Goal: Information Seeking & Learning: Check status

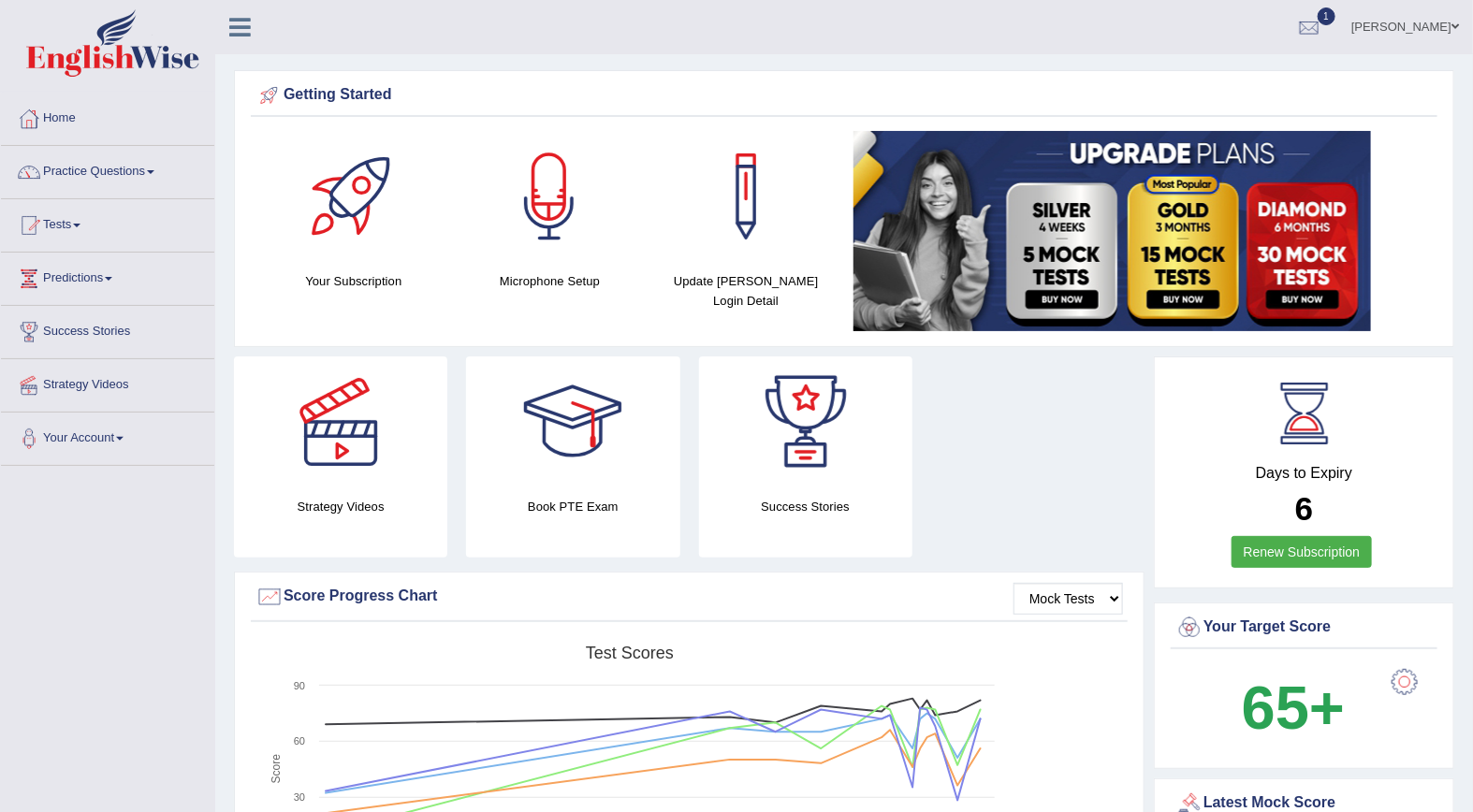
click at [1323, 30] on div at bounding box center [1309, 28] width 28 height 28
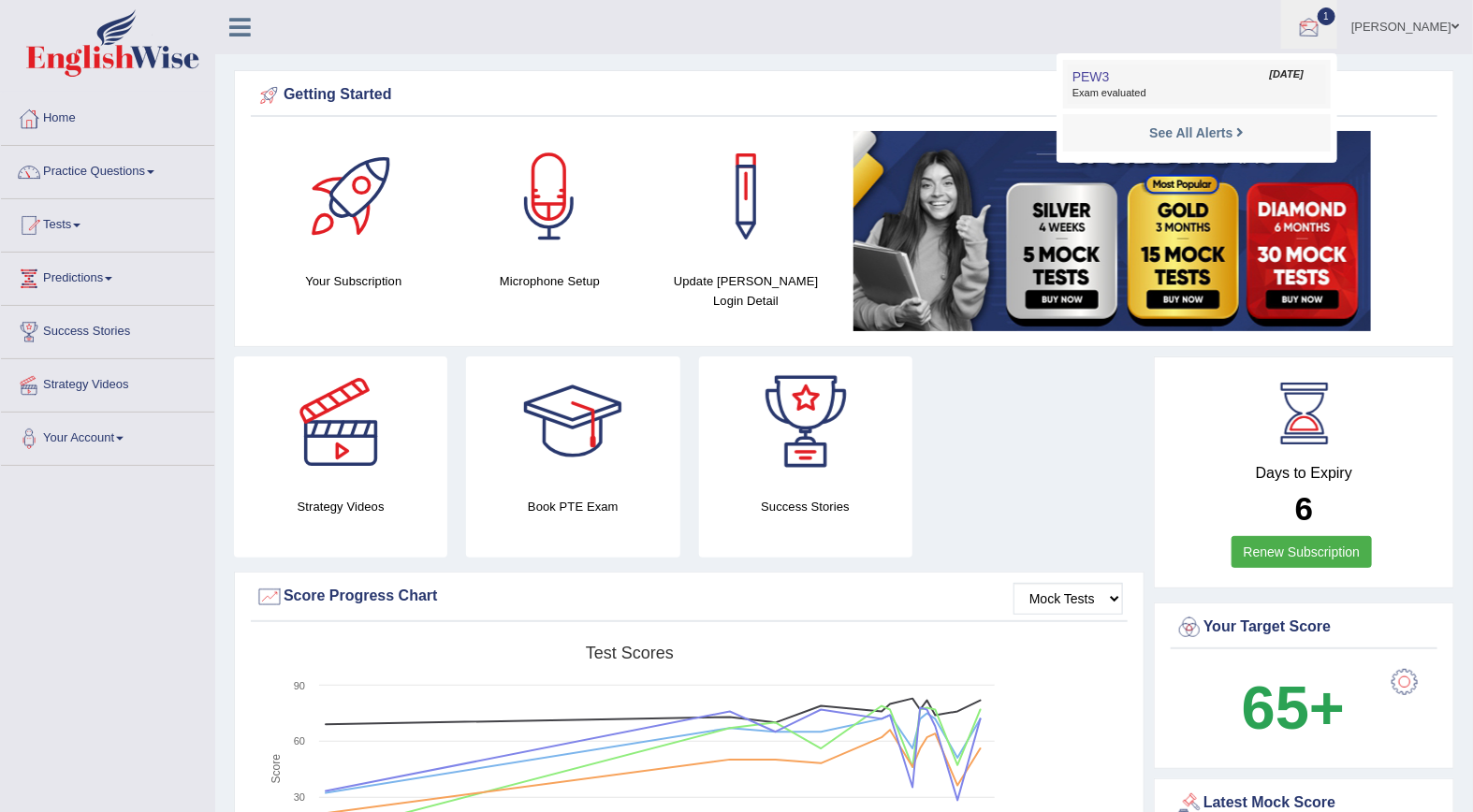
click at [1179, 80] on link "PEW3 Oct 8, 2025 Exam evaluated" at bounding box center [1197, 84] width 258 height 39
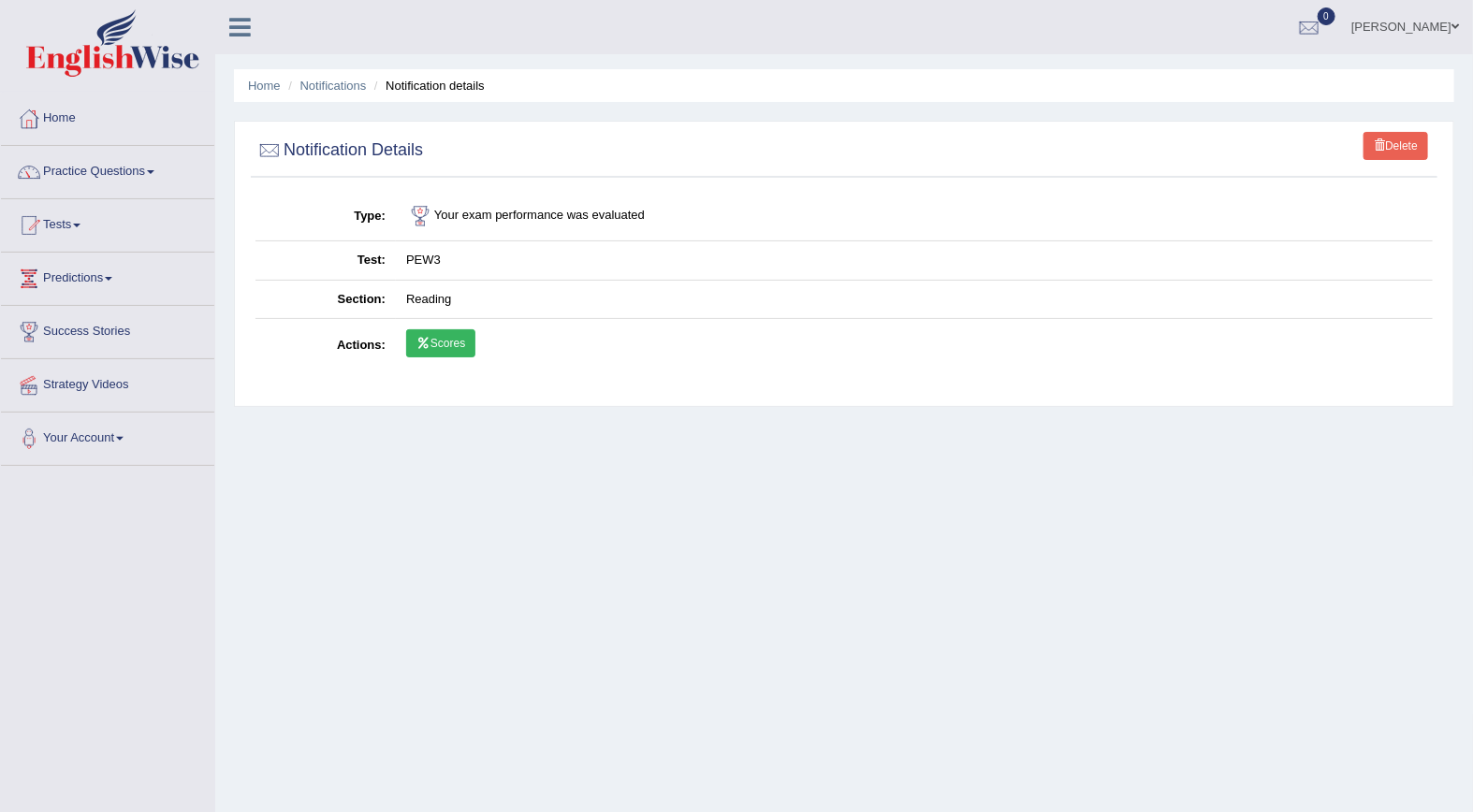
click at [449, 341] on link "Scores" at bounding box center [441, 343] width 69 height 28
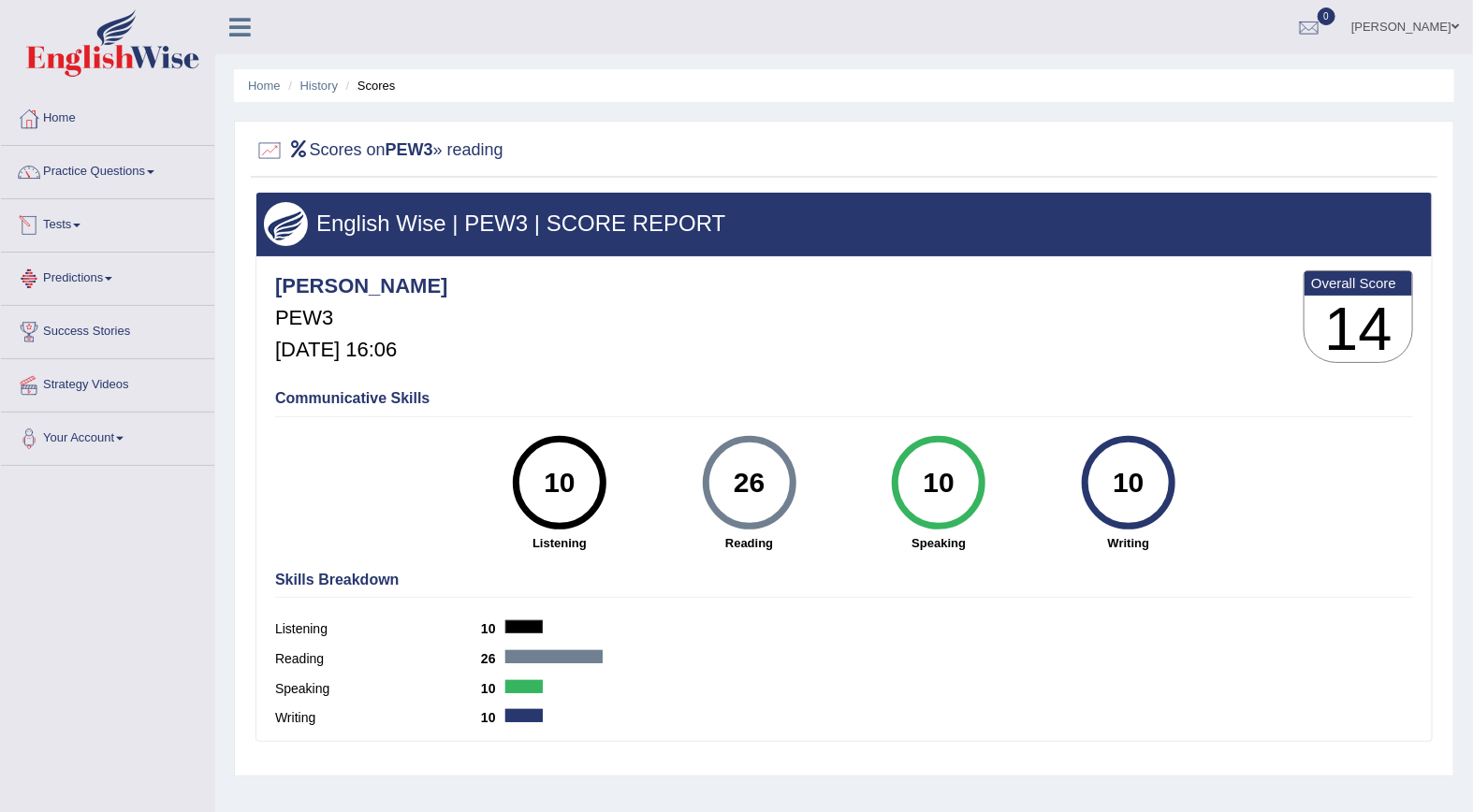
click at [47, 227] on link "Tests" at bounding box center [108, 222] width 213 height 46
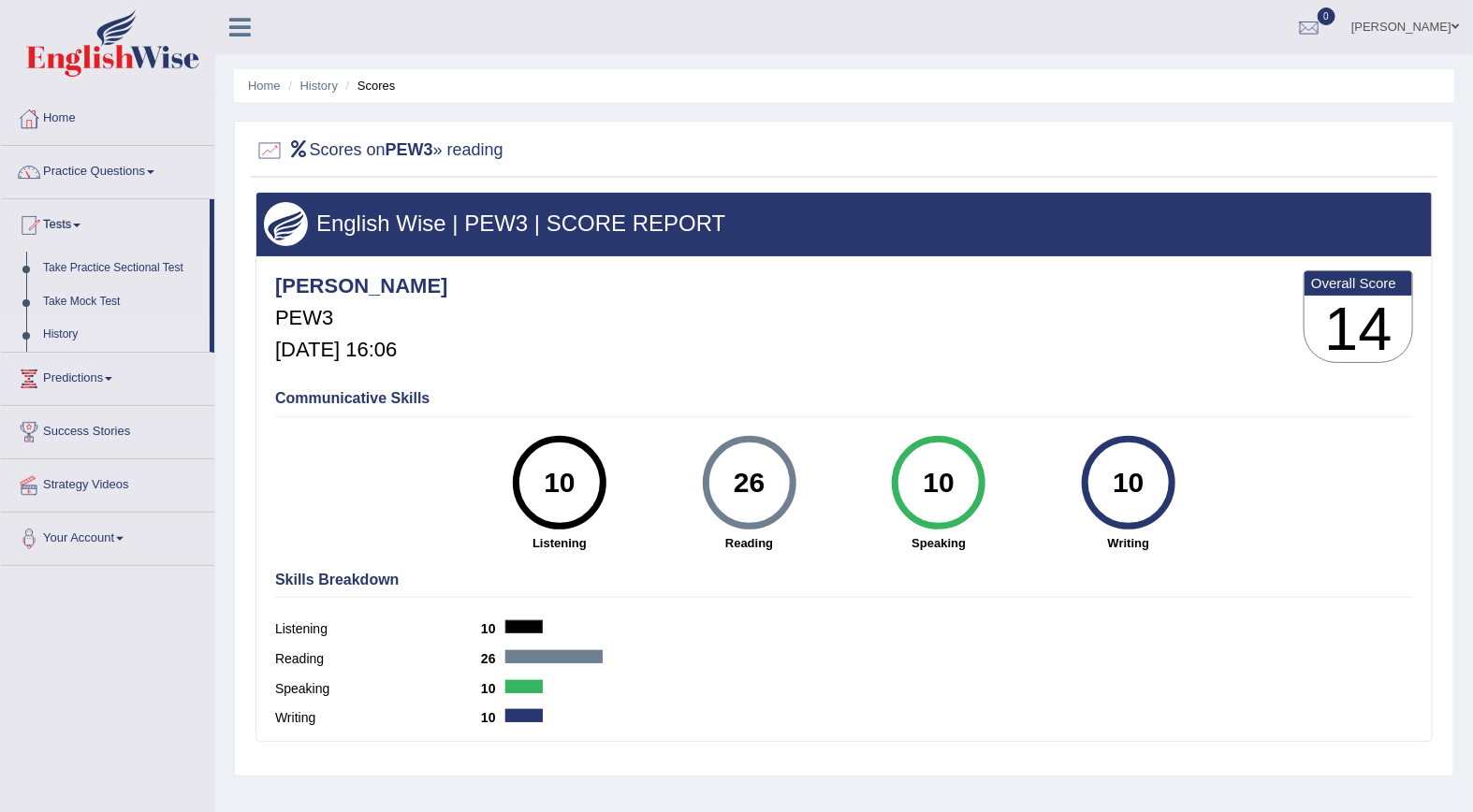
click at [61, 340] on link "History" at bounding box center [121, 335] width 175 height 34
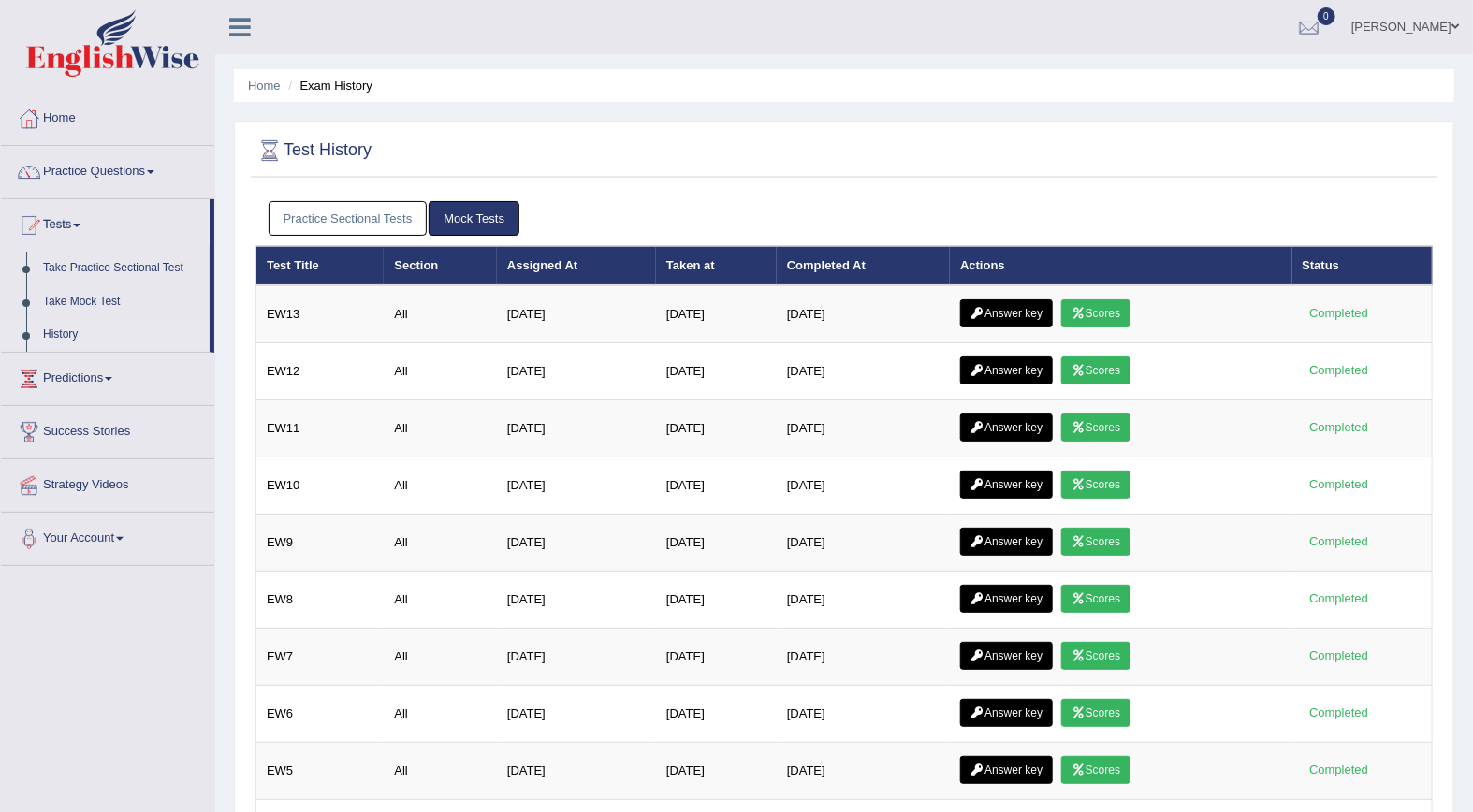
click at [379, 219] on link "Practice Sectional Tests" at bounding box center [347, 218] width 159 height 35
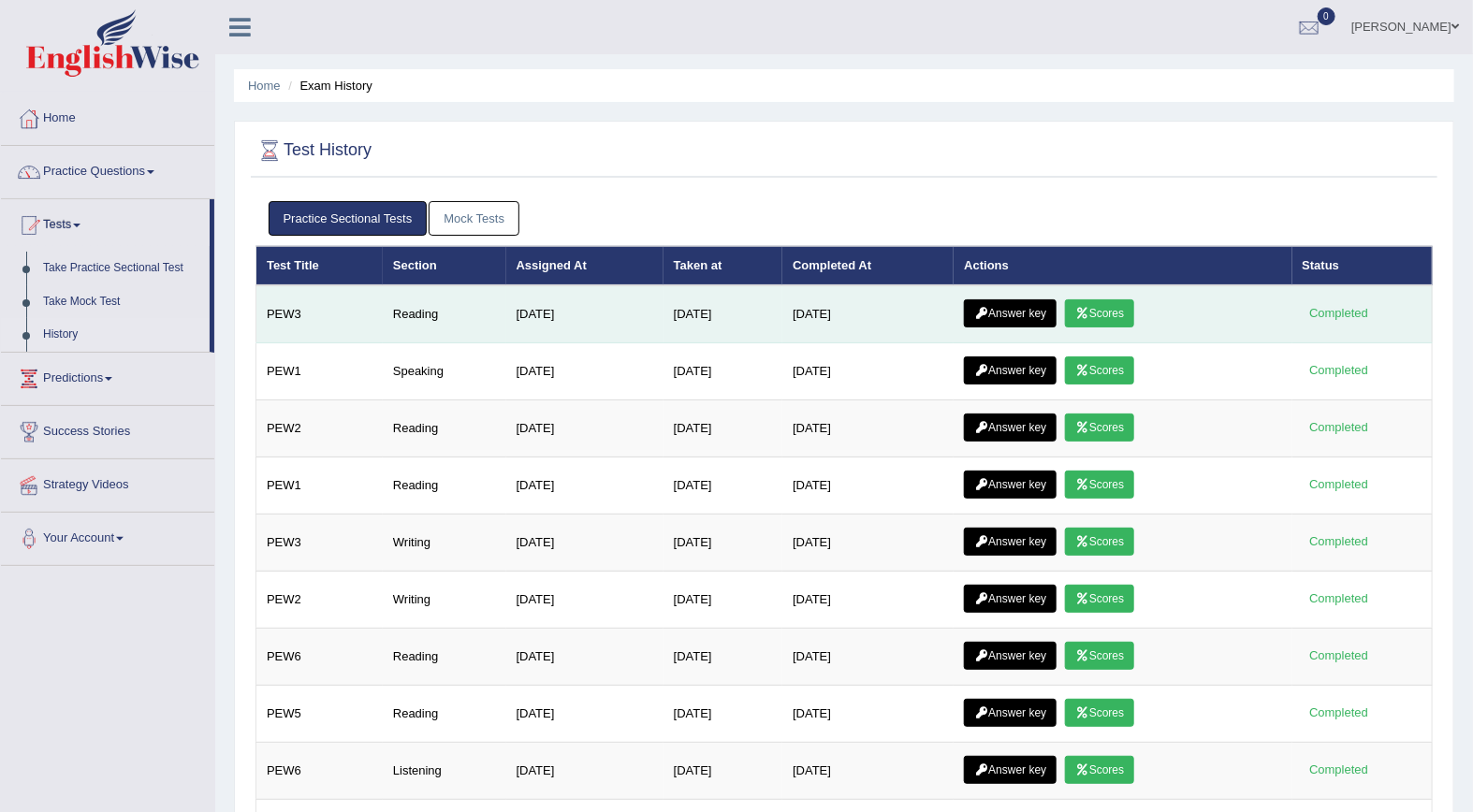
click at [996, 309] on link "Answer key" at bounding box center [1010, 314] width 93 height 28
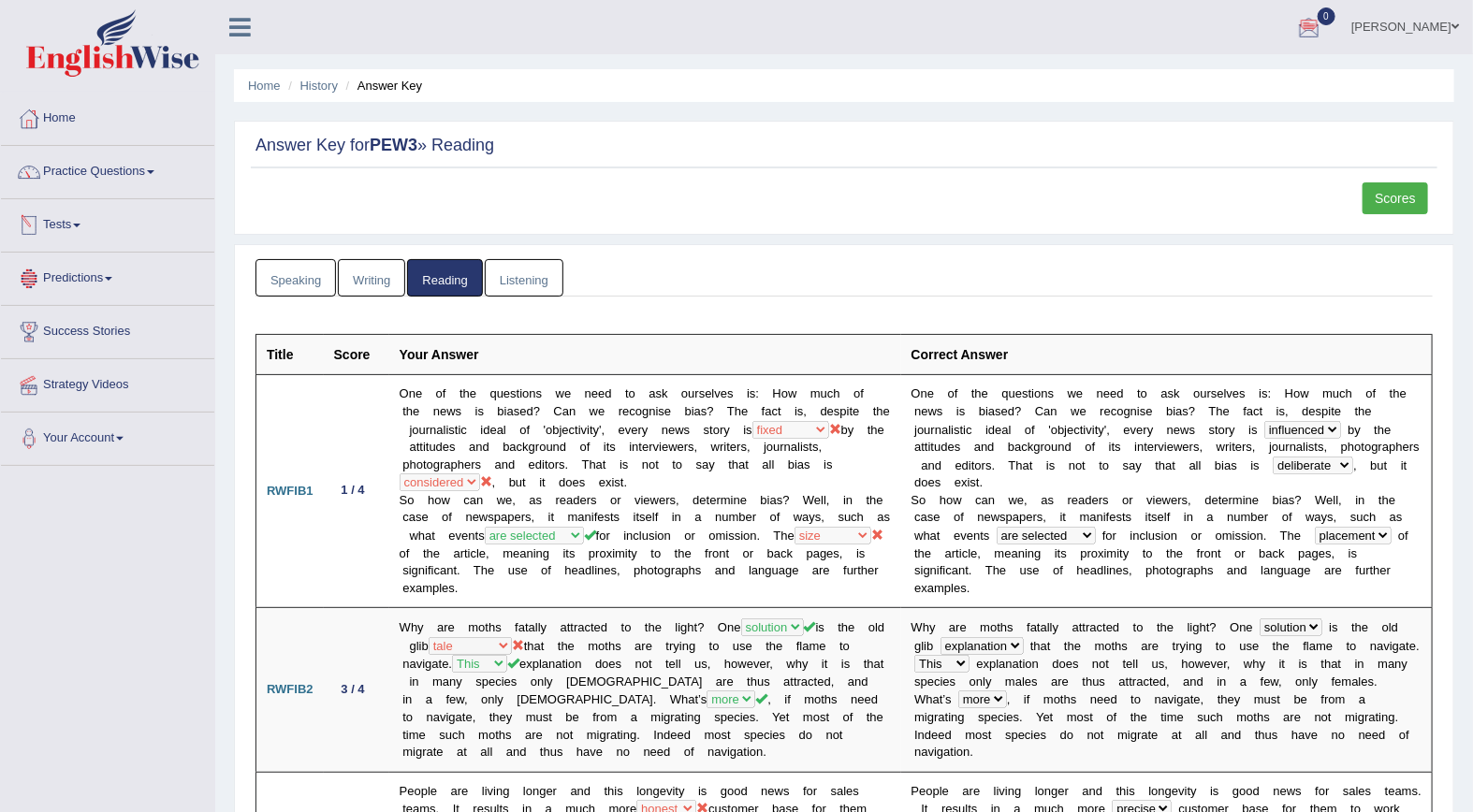
click at [58, 229] on link "Tests" at bounding box center [108, 222] width 213 height 46
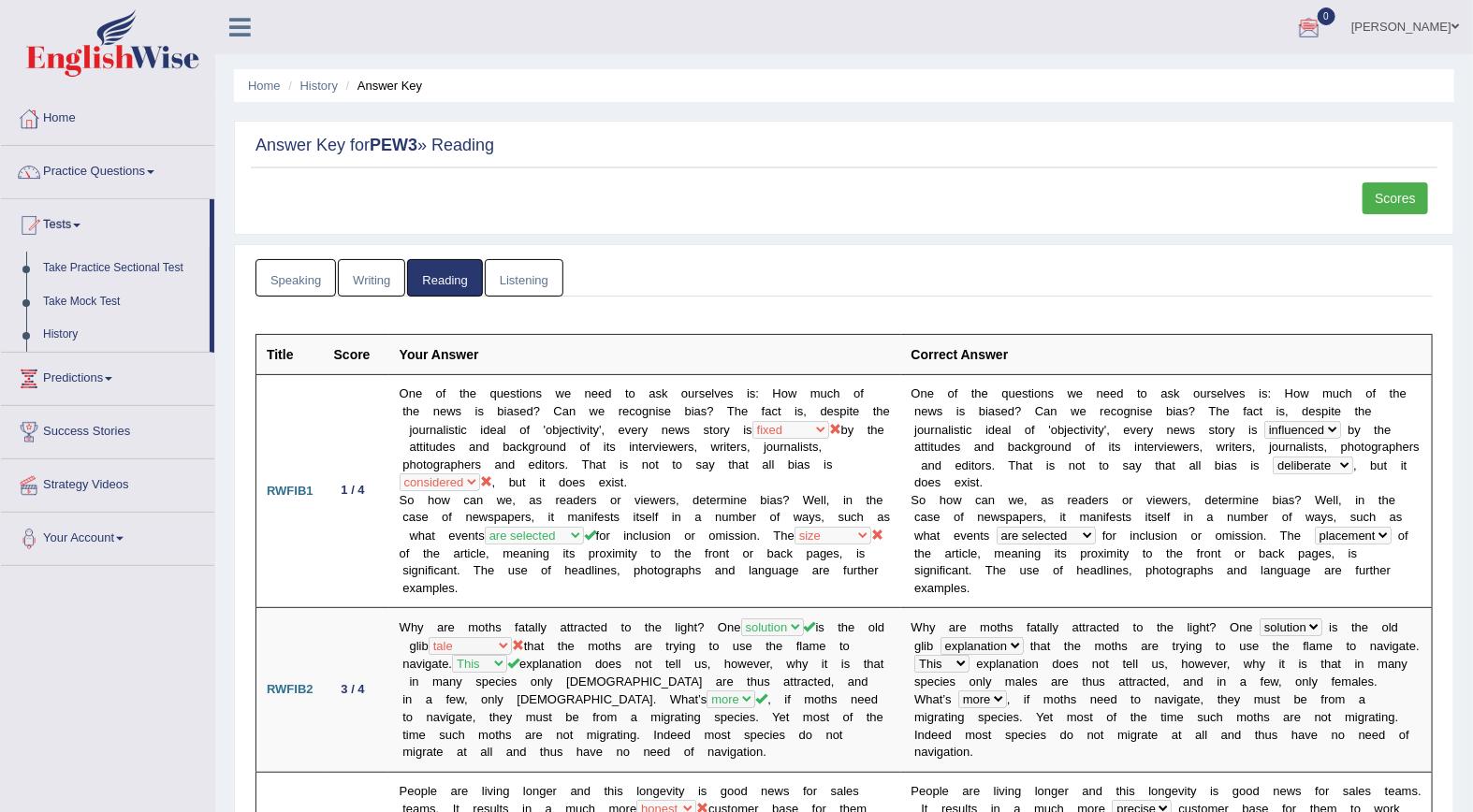
click at [509, 285] on link "Listening" at bounding box center [524, 278] width 79 height 38
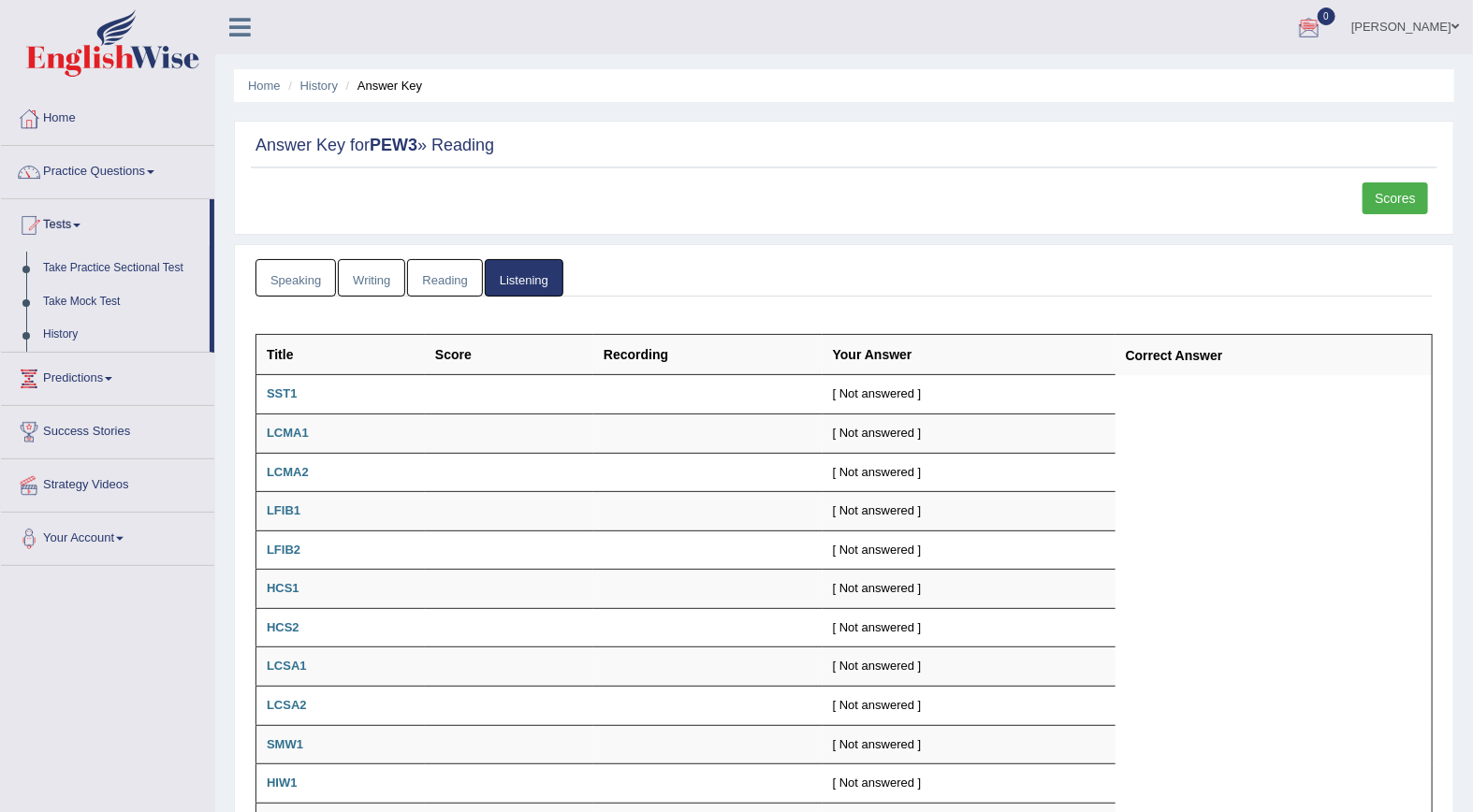
click at [388, 284] on link "Writing" at bounding box center [371, 278] width 67 height 38
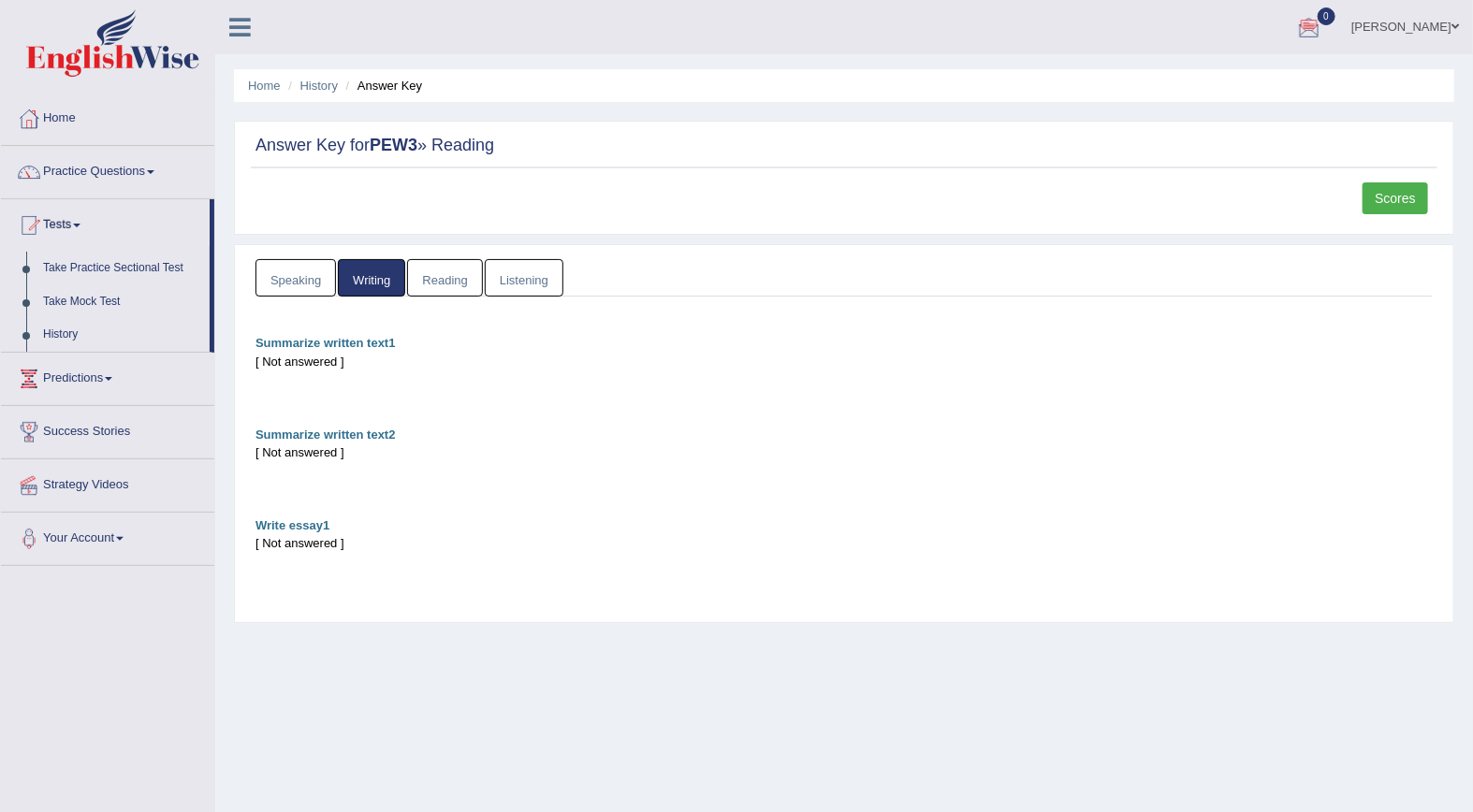
click at [288, 283] on link "Speaking" at bounding box center [296, 278] width 81 height 38
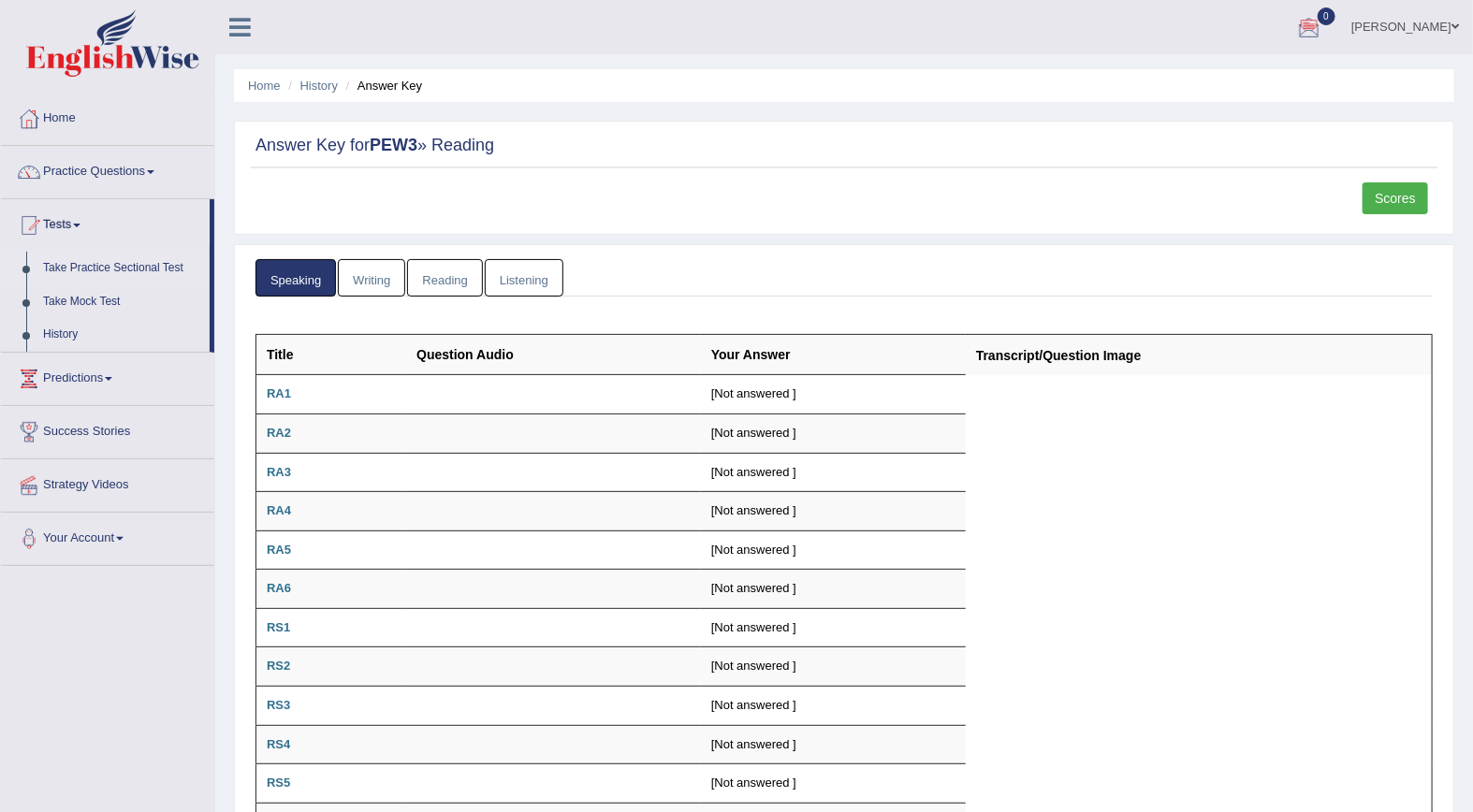
click at [106, 265] on link "Take Practice Sectional Test" at bounding box center [121, 268] width 175 height 34
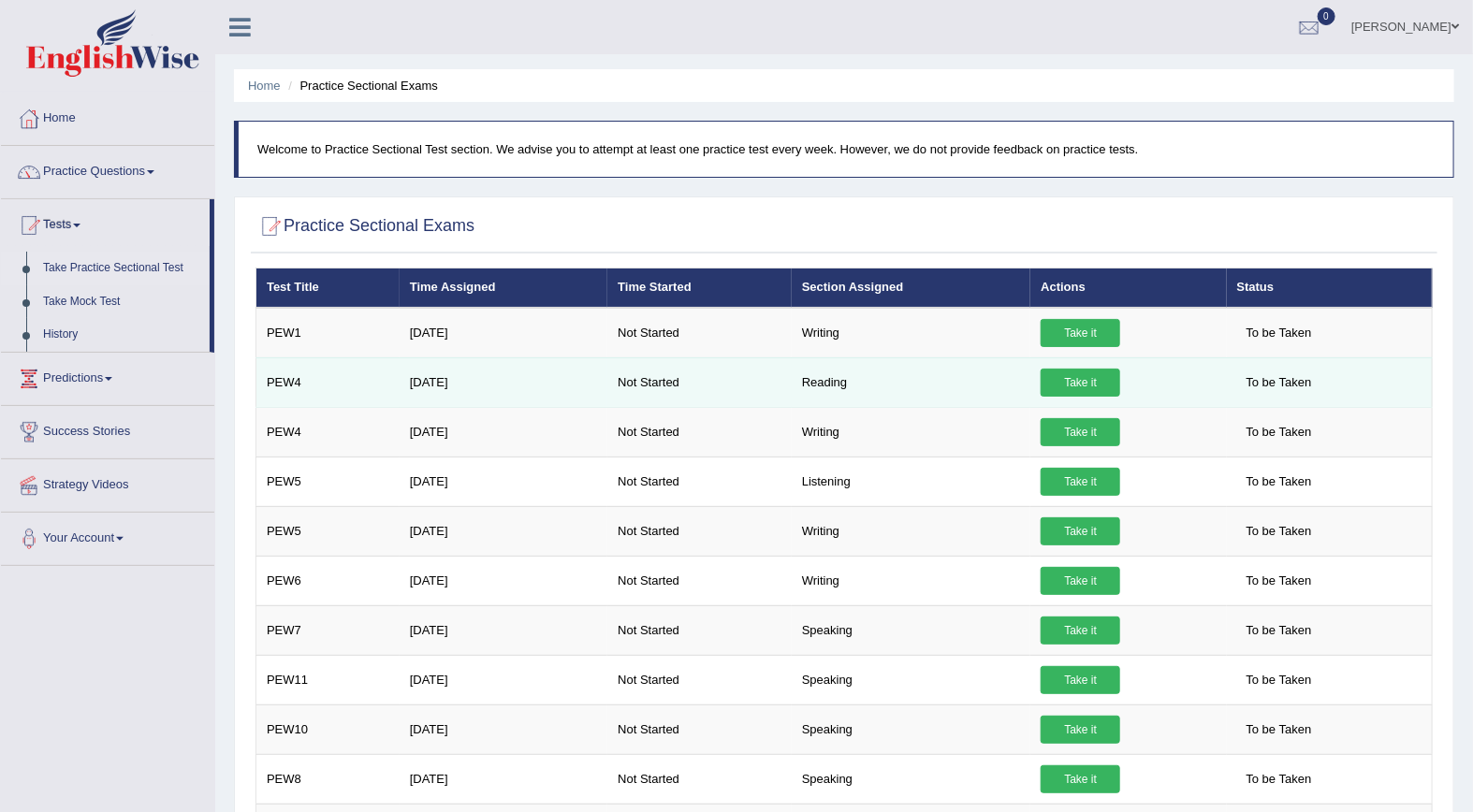
click at [1076, 381] on link "Take it" at bounding box center [1080, 383] width 80 height 28
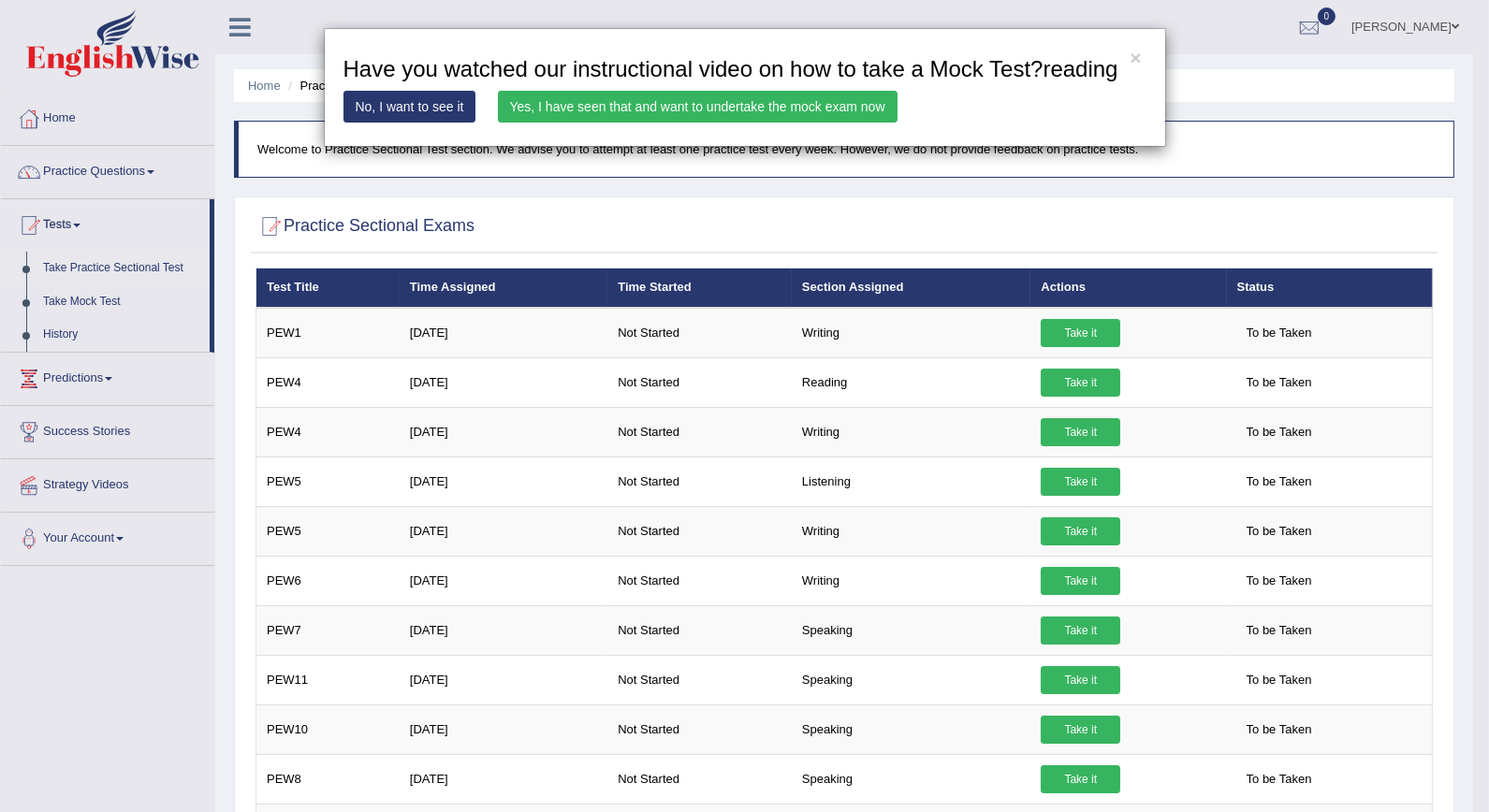
click at [626, 105] on link "Yes, I have seen that and want to undertake the mock exam now" at bounding box center [698, 107] width 400 height 32
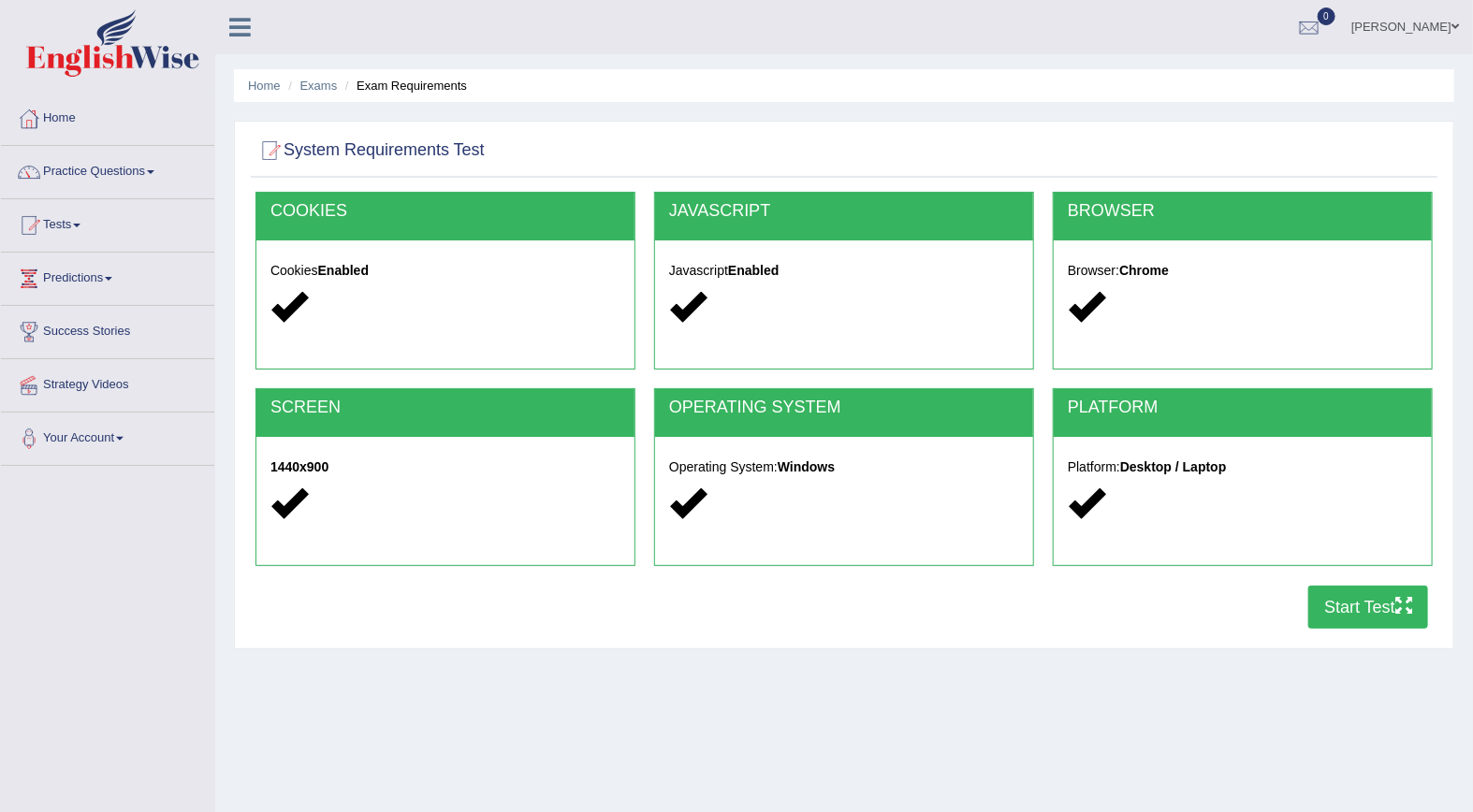
click at [1361, 610] on button "Start Test" at bounding box center [1367, 608] width 119 height 43
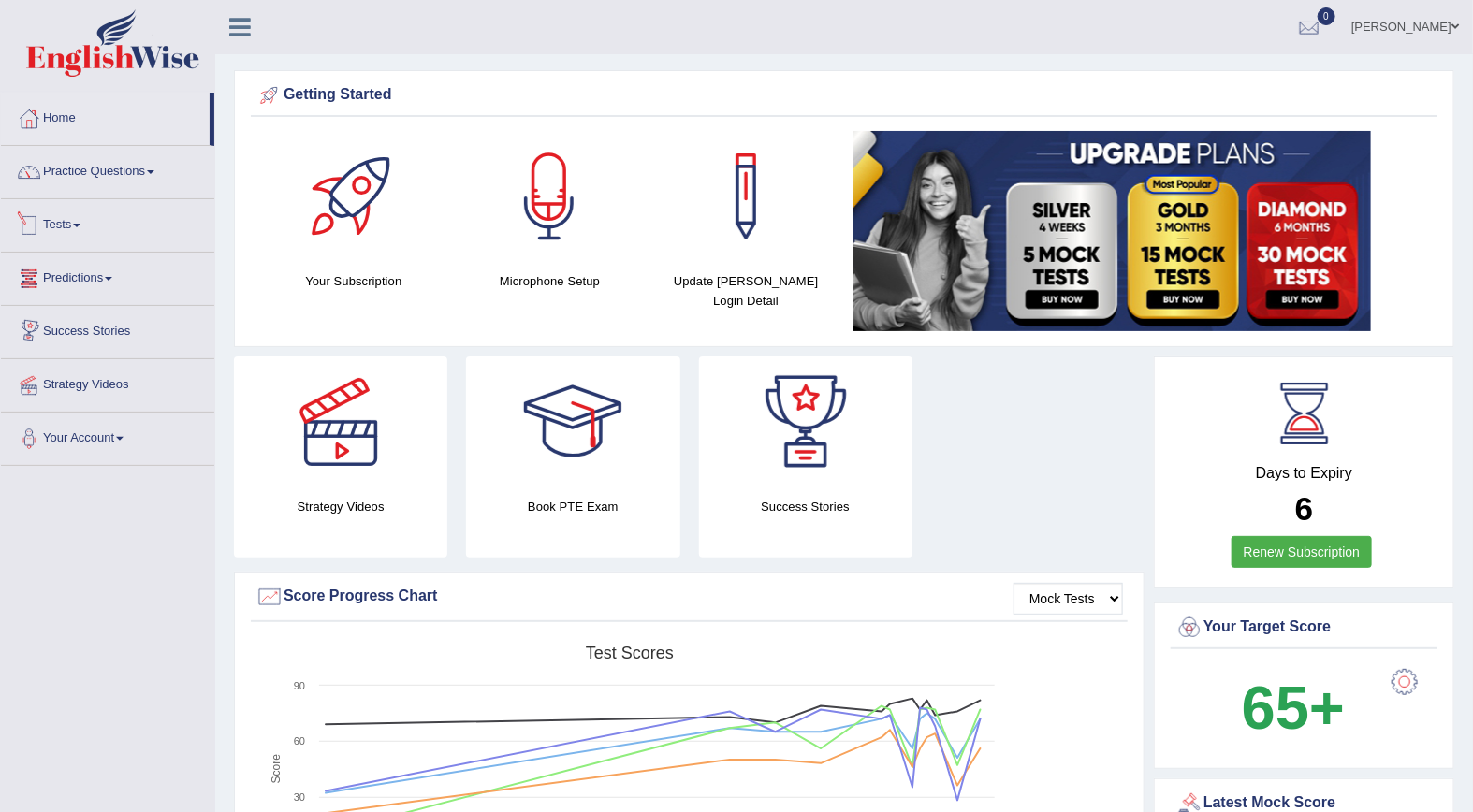
click at [51, 230] on link "Tests" at bounding box center [108, 222] width 213 height 46
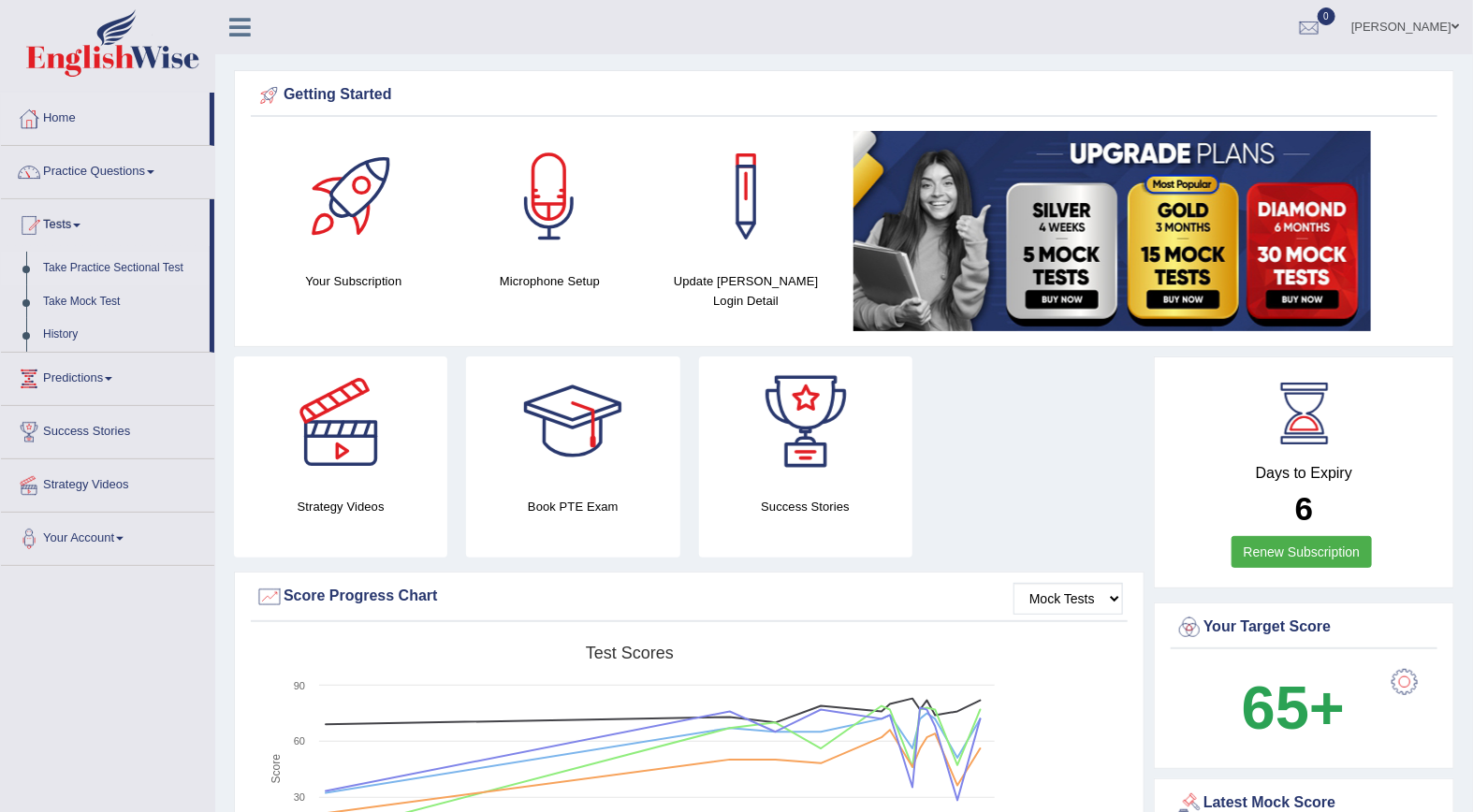
click at [81, 268] on link "Take Practice Sectional Test" at bounding box center [121, 268] width 175 height 34
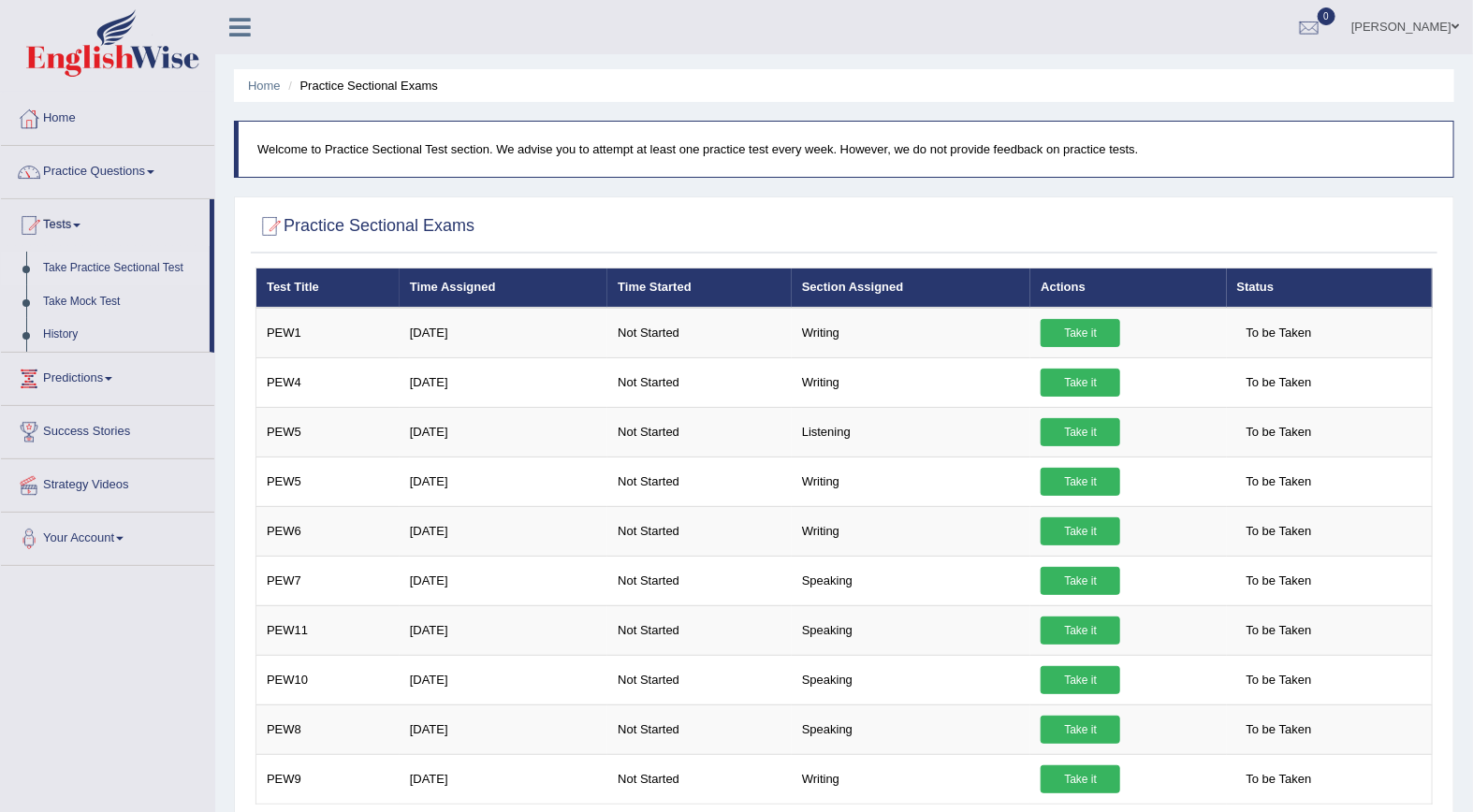
click at [1028, 17] on ul "Mohita Negi Toggle navigation Username: Mohita Access Type: Online Subscription…" at bounding box center [1033, 27] width 881 height 53
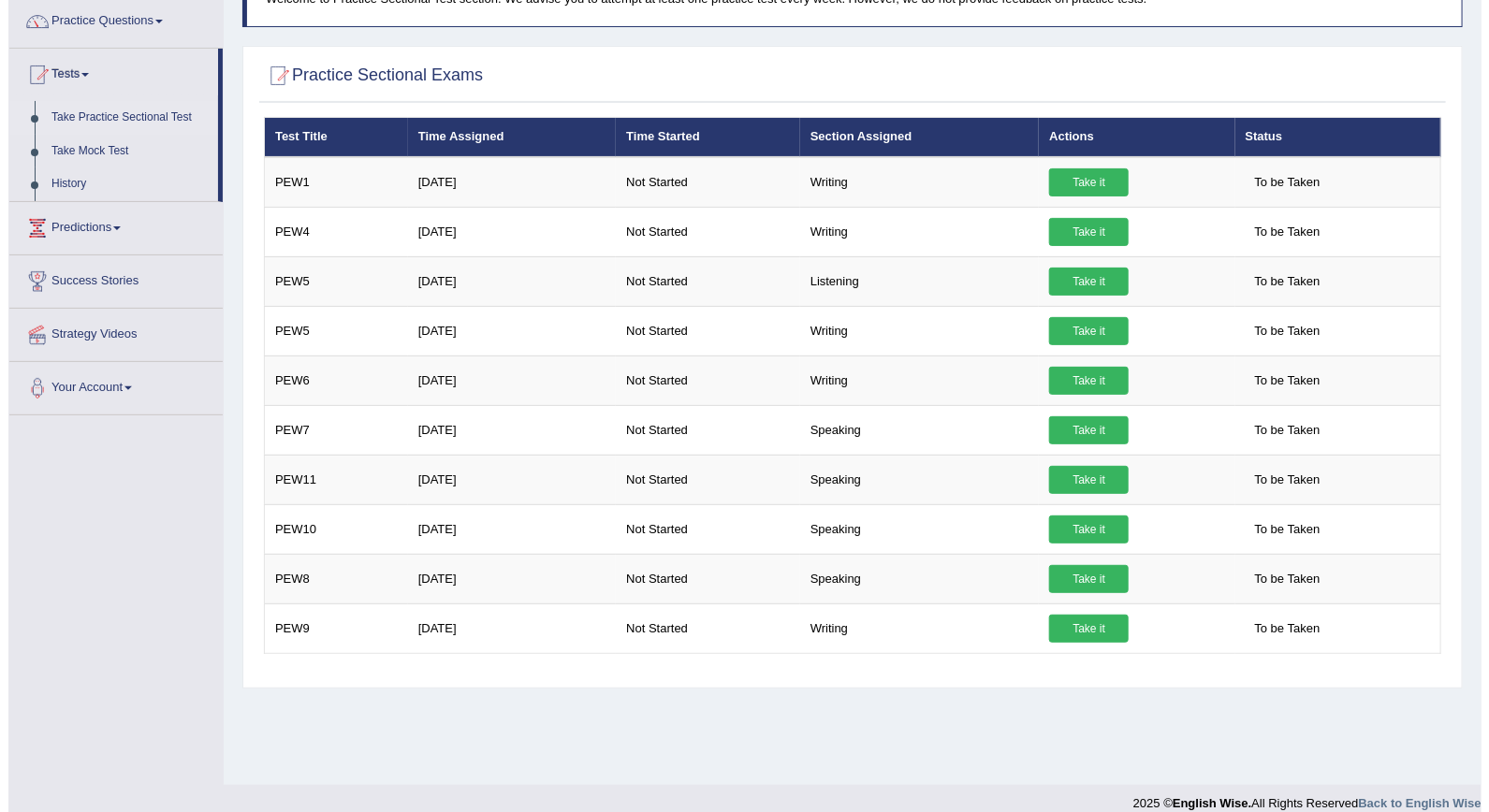
scroll to position [147, 0]
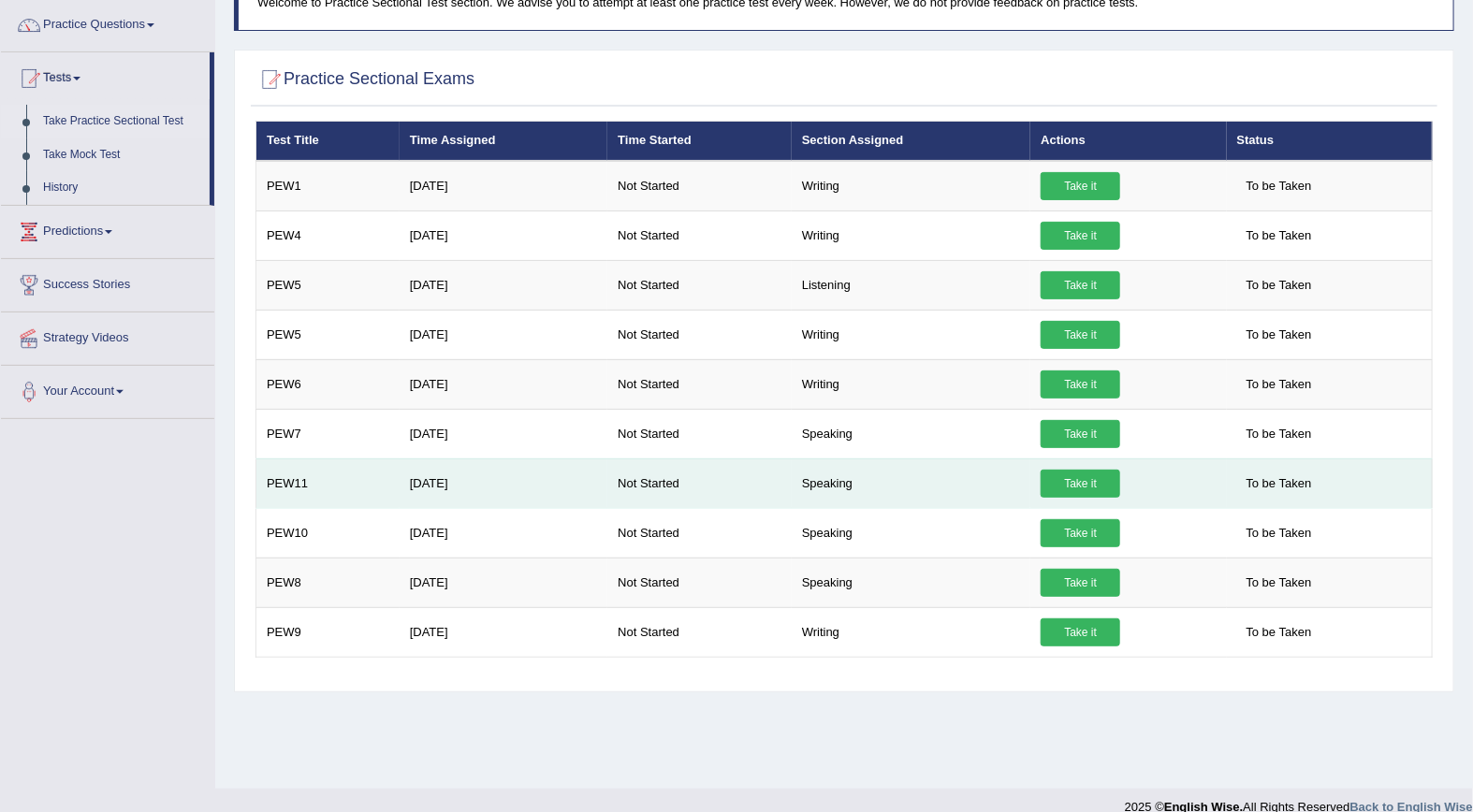
click at [1081, 483] on link "Take it" at bounding box center [1080, 483] width 80 height 28
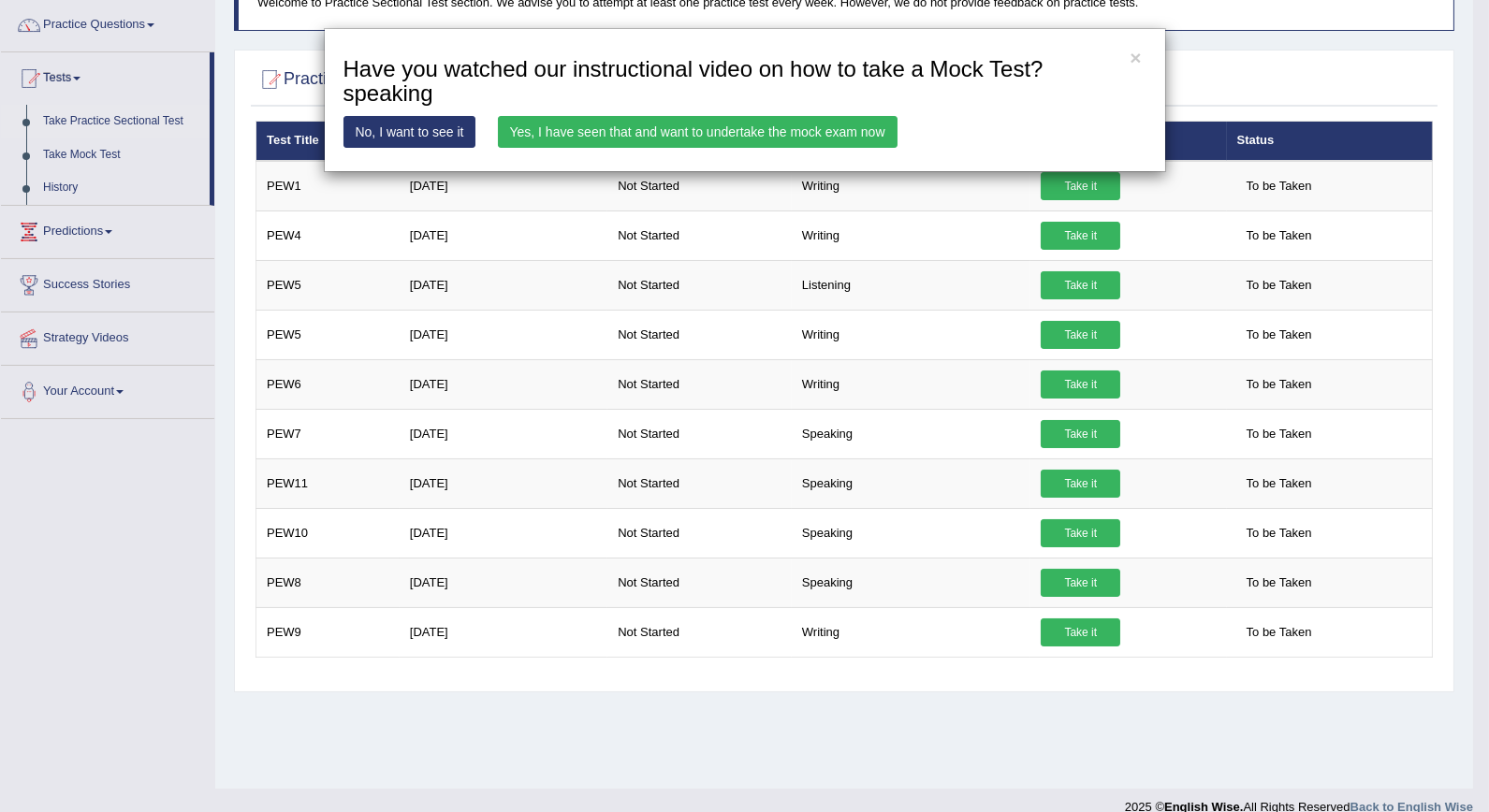
click at [679, 131] on link "Yes, I have seen that and want to undertake the mock exam now" at bounding box center [698, 132] width 400 height 32
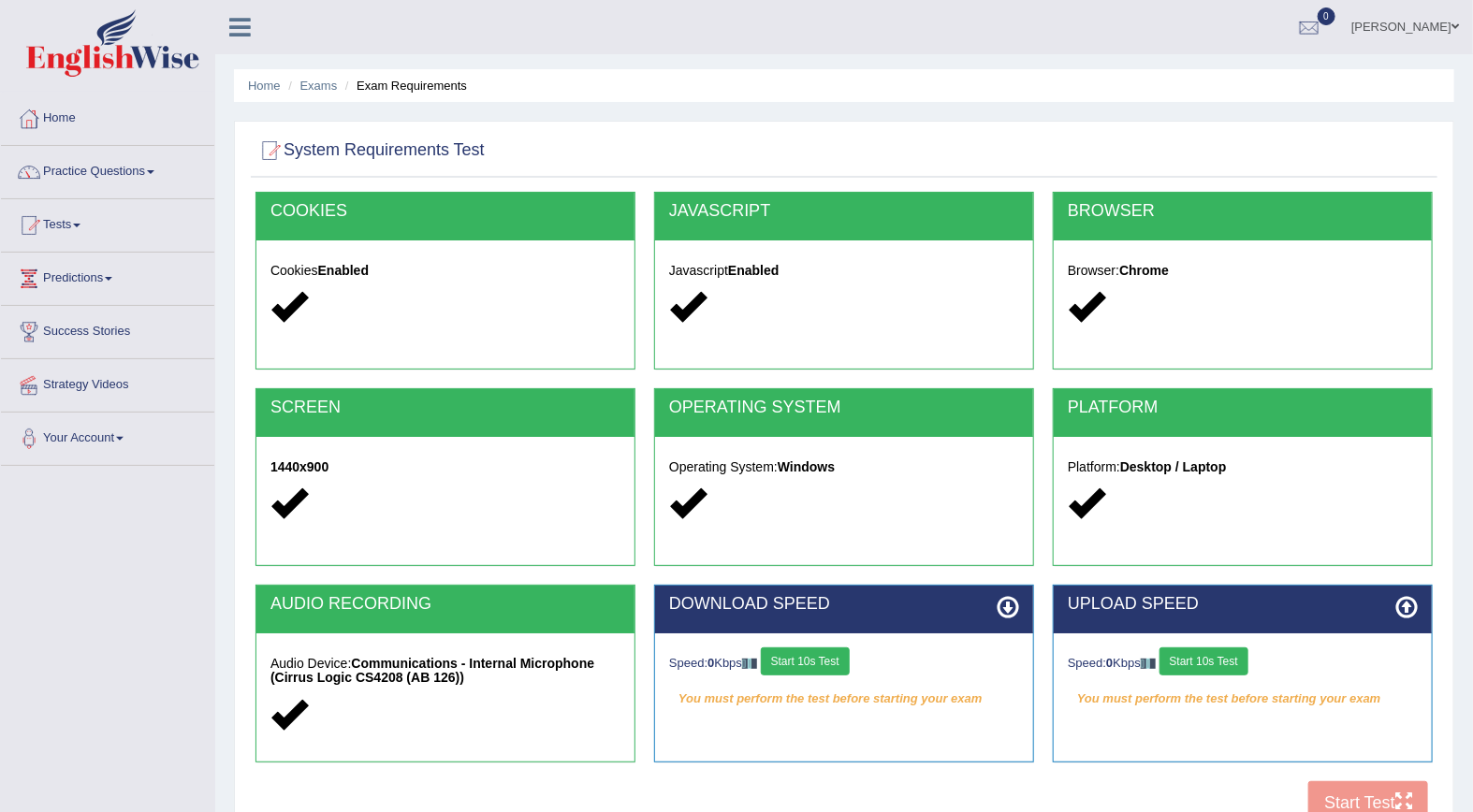
click at [836, 657] on button "Start 10s Test" at bounding box center [805, 662] width 89 height 28
click at [1215, 660] on button "Start 10s Test" at bounding box center [1204, 662] width 89 height 28
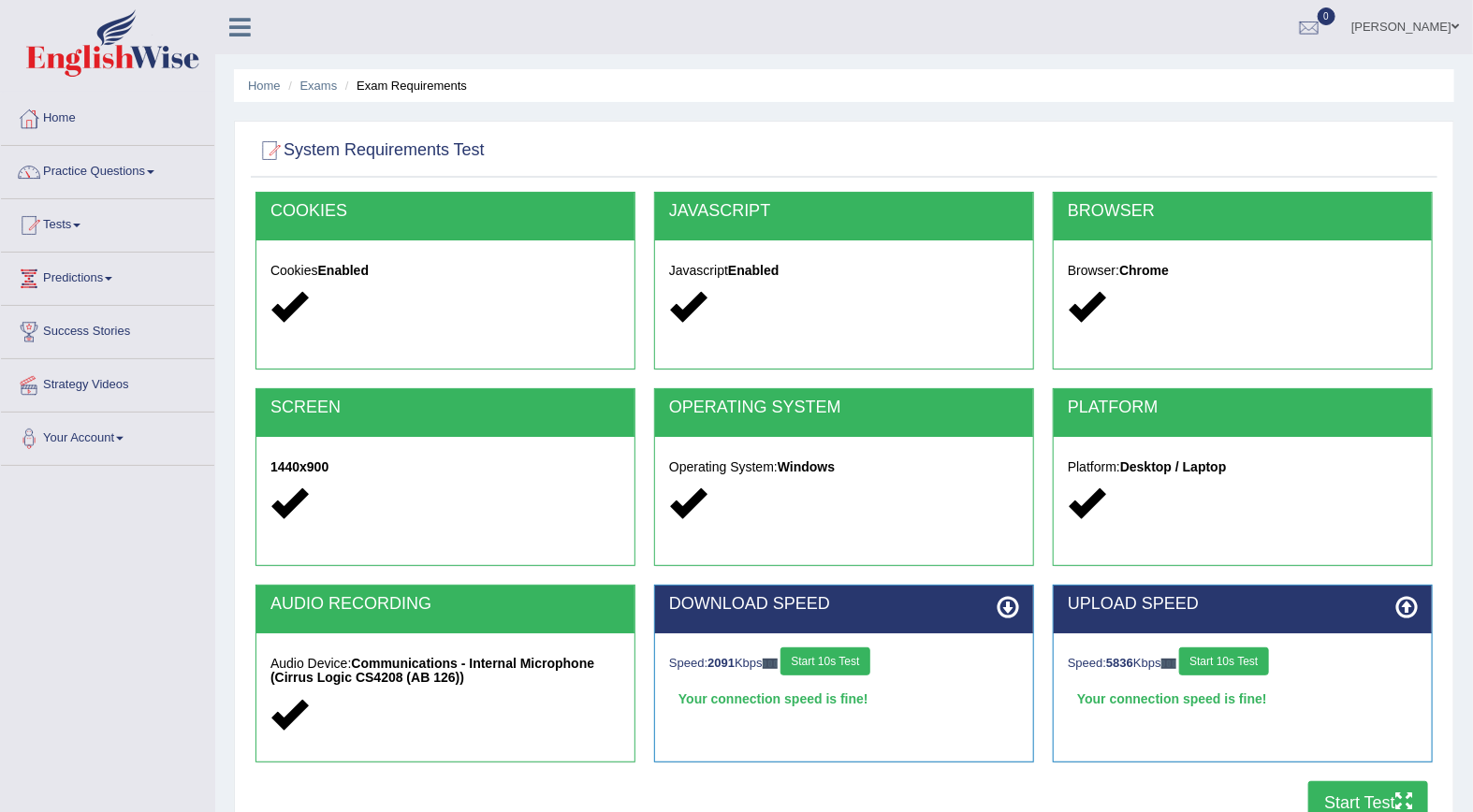
click at [1350, 795] on button "Start Test" at bounding box center [1367, 803] width 119 height 43
